Goal: Task Accomplishment & Management: Use online tool/utility

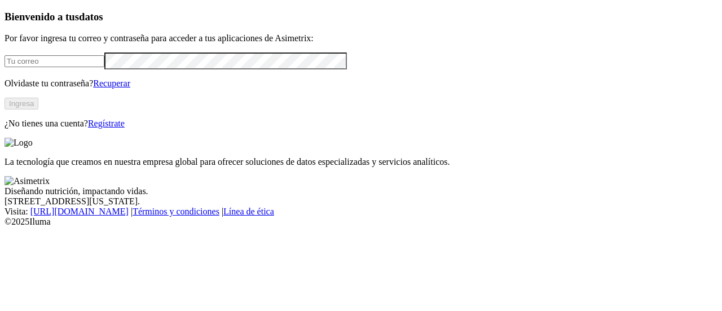
type input "[PERSON_NAME][EMAIL_ADDRESS][PERSON_NAME][DOMAIN_NAME]"
click at [38, 109] on button "Ingresa" at bounding box center [22, 104] width 34 height 12
